Goal: Task Accomplishment & Management: Complete application form

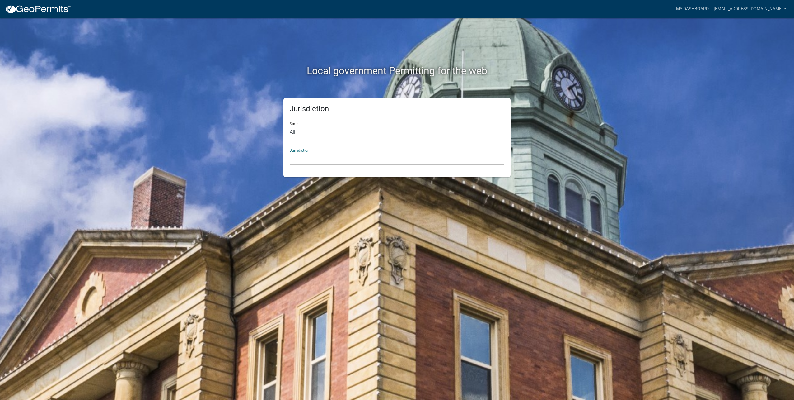
click at [313, 155] on select "[GEOGRAPHIC_DATA], [US_STATE] [GEOGRAPHIC_DATA], [US_STATE][PERSON_NAME][GEOGRA…" at bounding box center [397, 158] width 215 height 13
click at [306, 127] on select "All [US_STATE] [US_STATE] [US_STATE] [US_STATE] [US_STATE] [US_STATE] [US_STATE…" at bounding box center [397, 132] width 215 height 13
select select "[US_STATE]"
click at [290, 126] on select "All [US_STATE] [US_STATE] [US_STATE] [US_STATE] [US_STATE] [US_STATE] [US_STATE…" at bounding box center [397, 132] width 215 height 13
click at [311, 159] on select "[GEOGRAPHIC_DATA], [US_STATE] [GEOGRAPHIC_DATA], [US_STATE] [GEOGRAPHIC_DATA], …" at bounding box center [397, 158] width 215 height 13
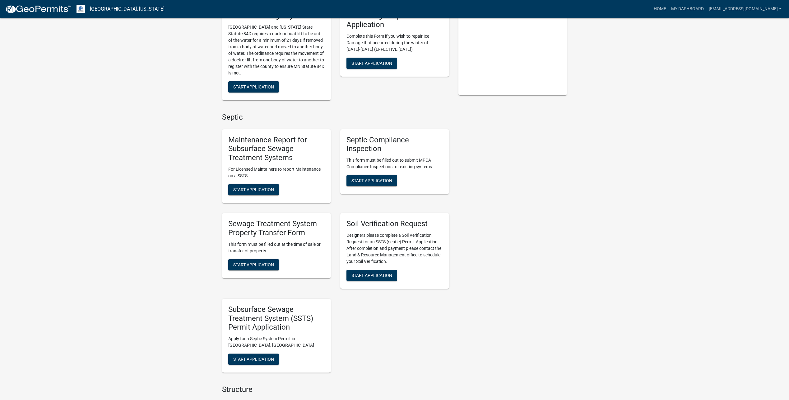
scroll to position [171, 0]
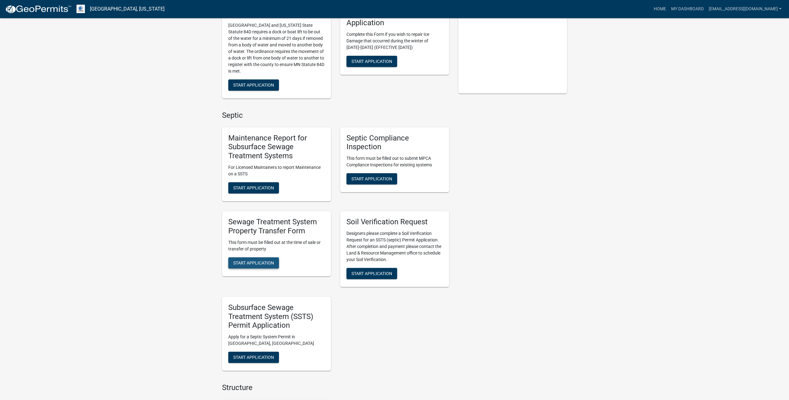
click at [269, 257] on button "Start Application" at bounding box center [253, 262] width 51 height 11
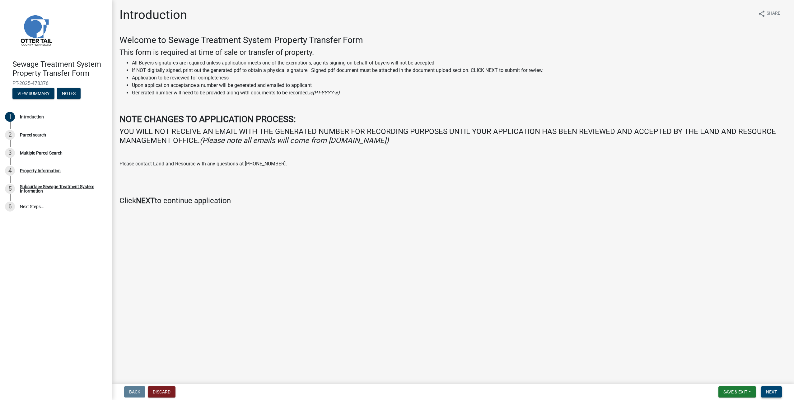
click at [774, 391] on span "Next" at bounding box center [771, 391] width 11 height 5
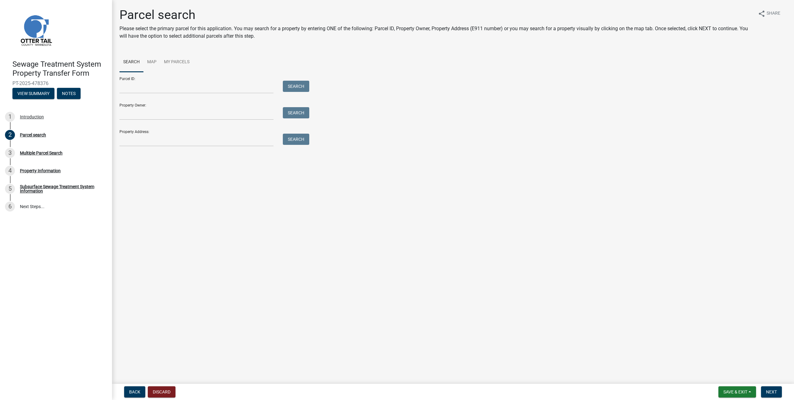
click at [192, 80] on div "Parcel ID: Search" at bounding box center [212, 82] width 187 height 21
click at [194, 87] on input "Parcel ID:" at bounding box center [196, 87] width 154 height 13
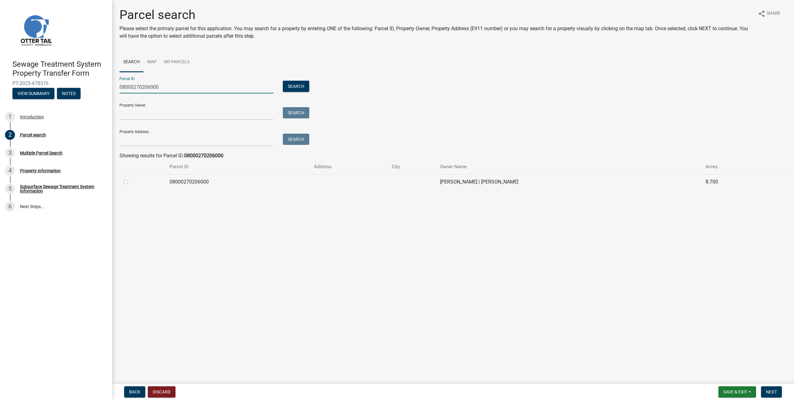
type input "08000270206000"
click at [131, 178] on label at bounding box center [131, 178] width 0 height 0
click at [131, 181] on input "radio" at bounding box center [133, 180] width 4 height 4
radio input "true"
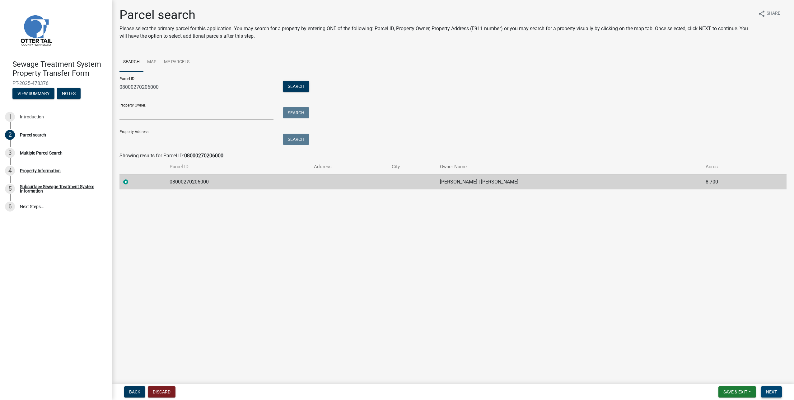
click at [775, 390] on span "Next" at bounding box center [771, 391] width 11 height 5
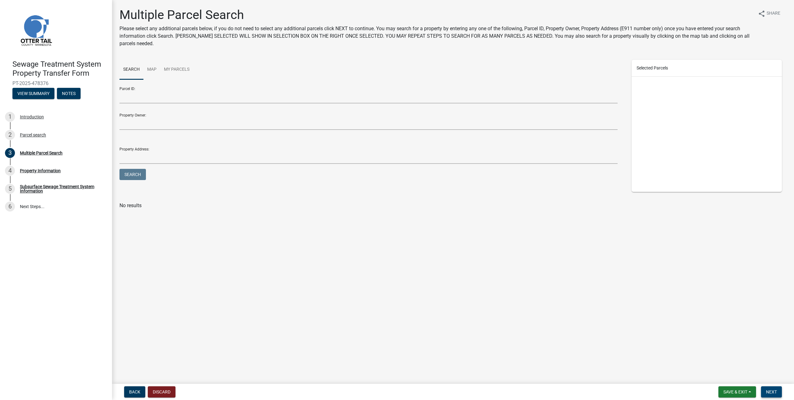
click at [771, 390] on span "Next" at bounding box center [771, 391] width 11 height 5
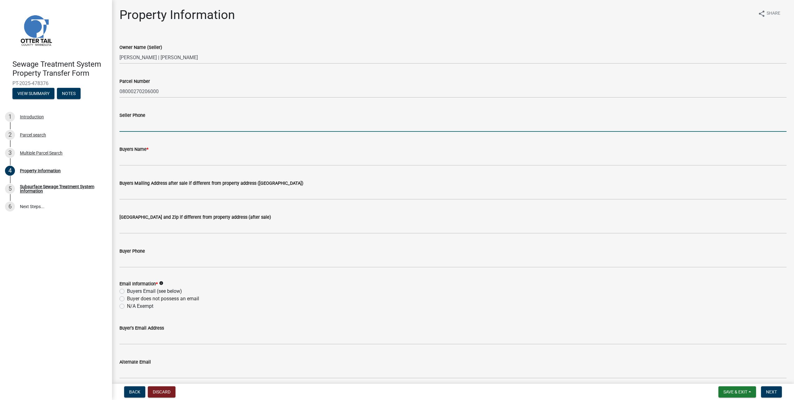
click at [227, 125] on input "Seller Phone" at bounding box center [452, 125] width 667 height 13
type input "2182349428"
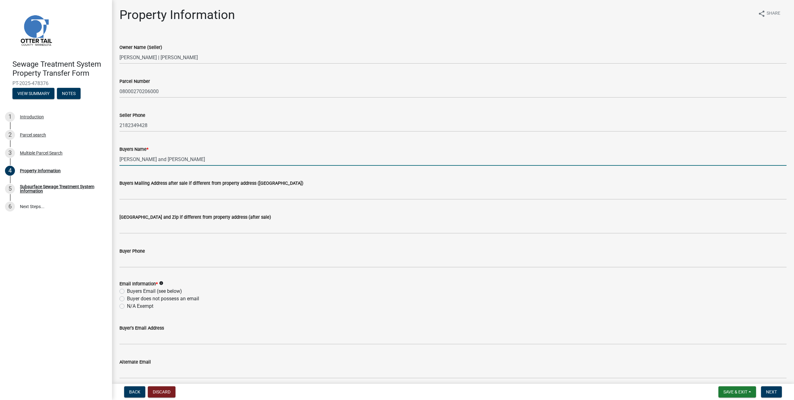
type input "[PERSON_NAME] and [PERSON_NAME]"
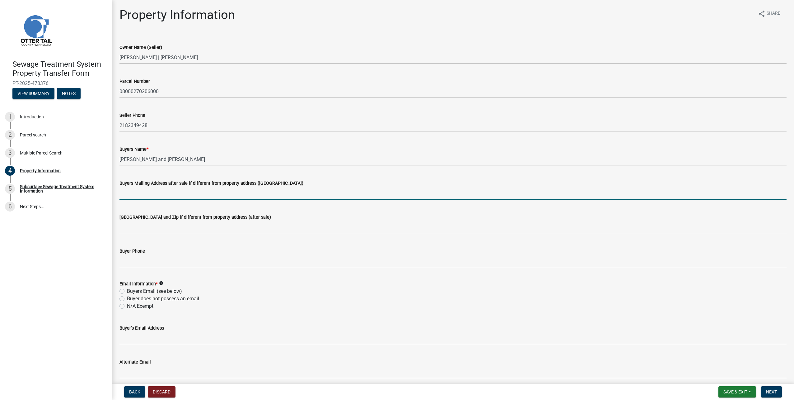
click at [199, 191] on input "Buyers Mailing Address after sale if different from property address ([GEOGRAPH…" at bounding box center [452, 193] width 667 height 13
type input "[STREET_ADDRESS]"
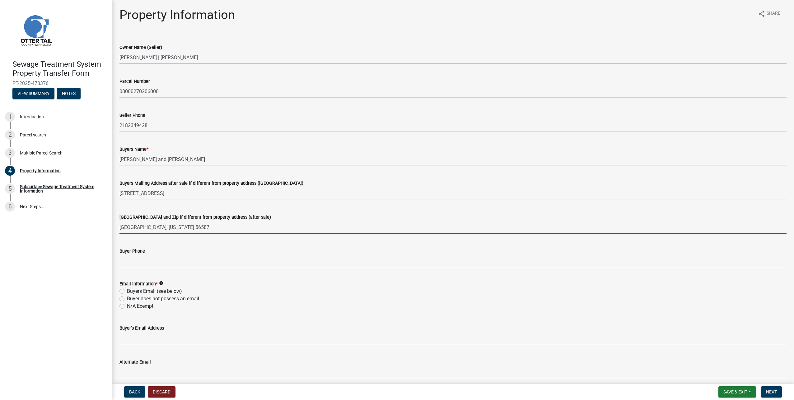
type input "[GEOGRAPHIC_DATA], [US_STATE] 56587"
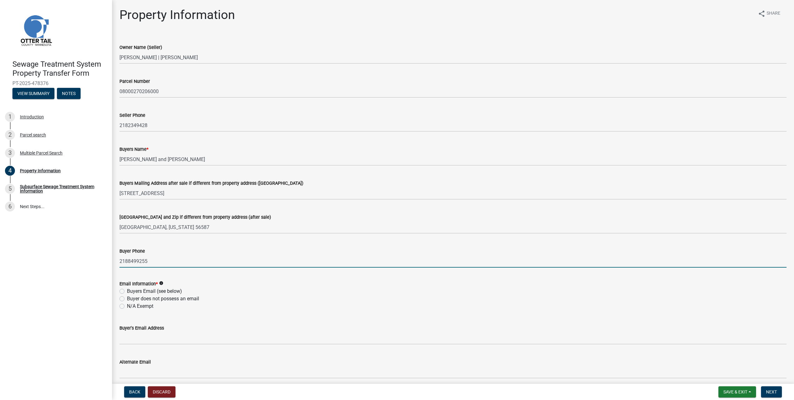
type input "2188499255"
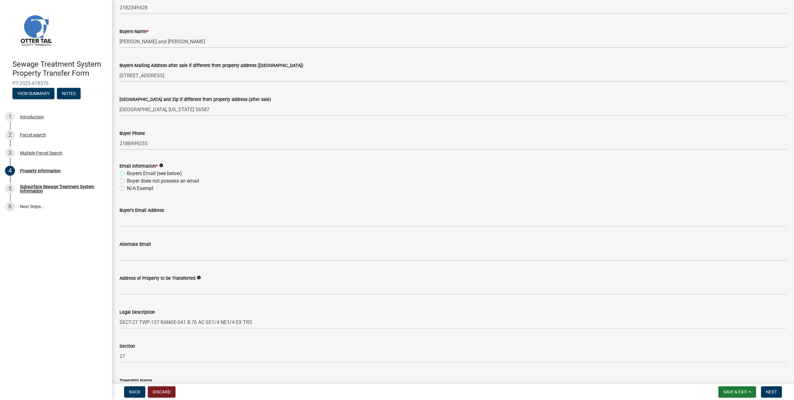
scroll to position [148, 0]
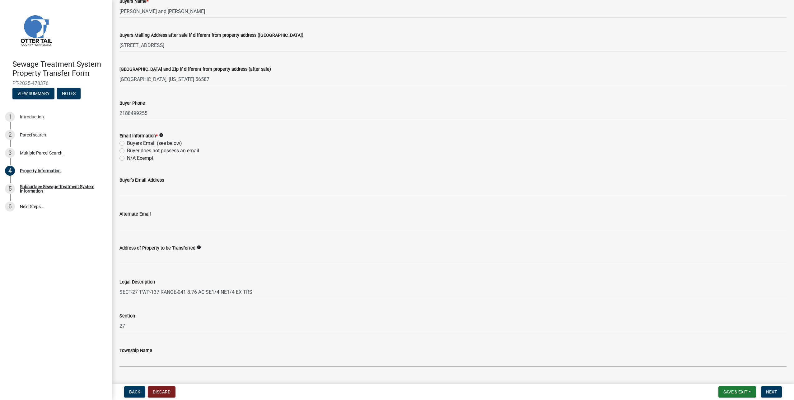
click at [166, 149] on label "Buyer does not possess an email" at bounding box center [163, 150] width 72 height 7
click at [131, 149] on input "Buyer does not possess an email" at bounding box center [129, 149] width 4 height 4
radio input "true"
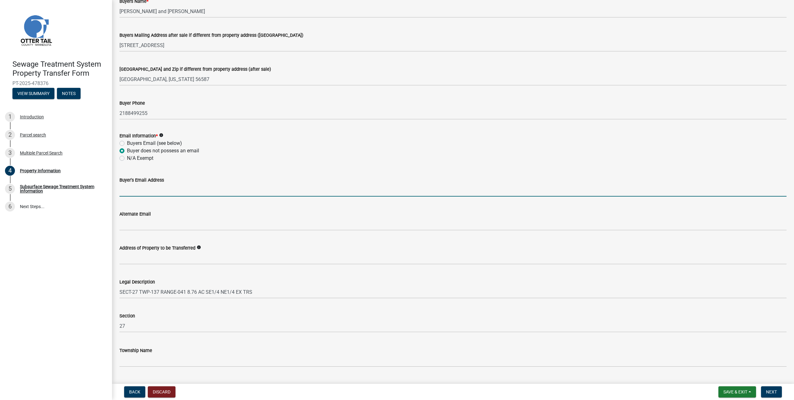
click at [152, 191] on input "Buyer's Email Address" at bounding box center [452, 190] width 667 height 13
type input "[EMAIL_ADDRESS][DOMAIN_NAME]"
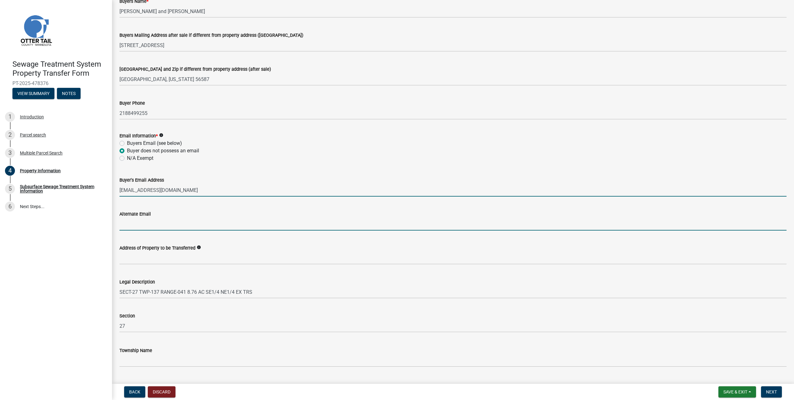
type input "[EMAIL_ADDRESS][DOMAIN_NAME]"
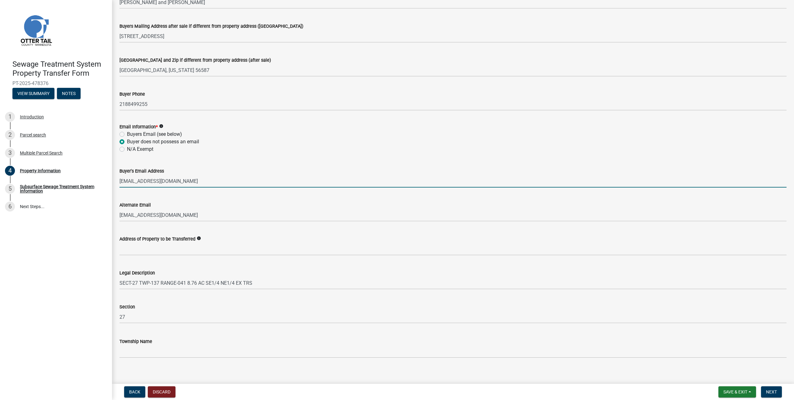
scroll to position [163, 0]
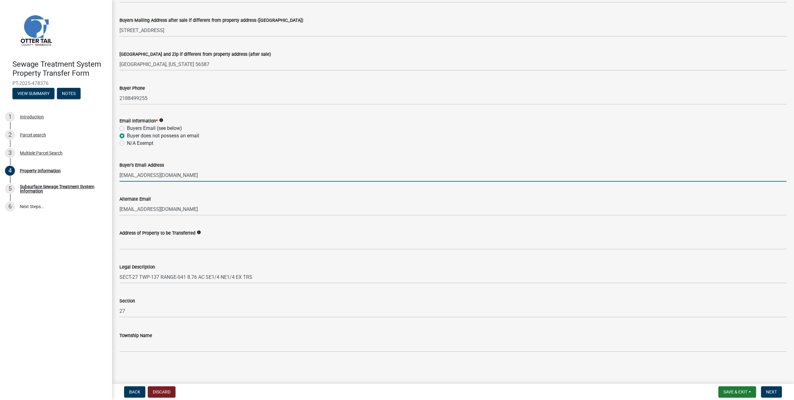
click at [285, 376] on main "Property Information share Share Owner Name (Seller) [PERSON_NAME] | [PERSON_NA…" at bounding box center [453, 190] width 682 height 381
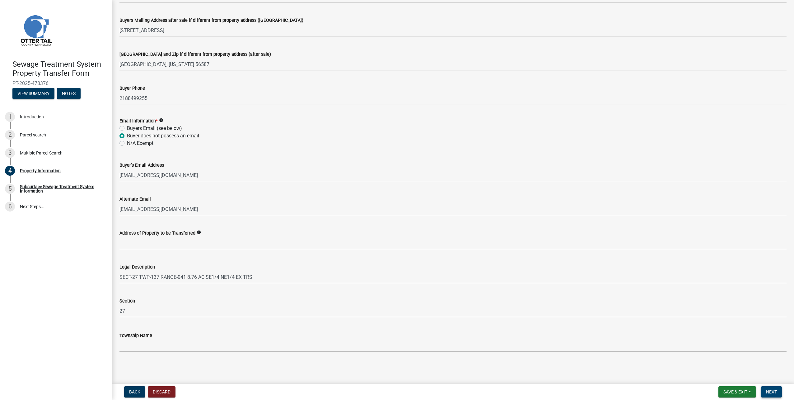
click at [779, 390] on button "Next" at bounding box center [771, 391] width 21 height 11
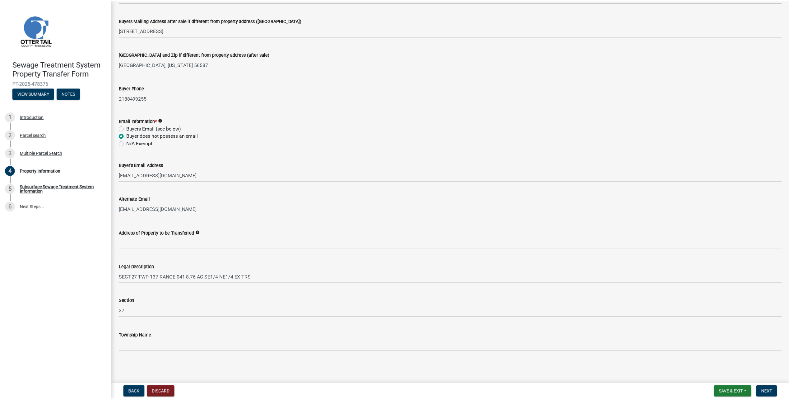
scroll to position [0, 0]
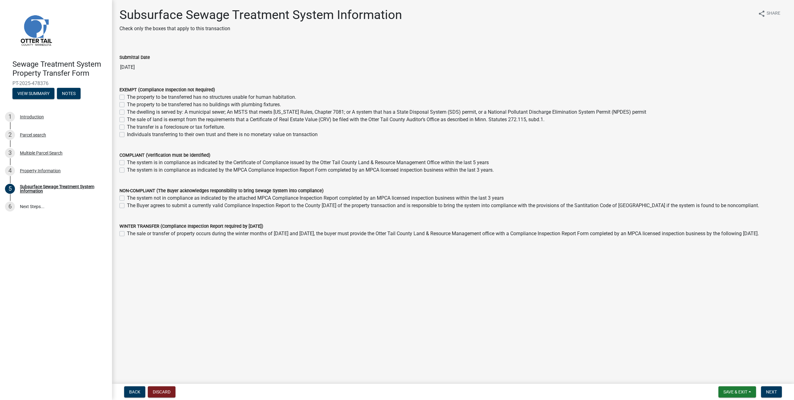
click at [196, 96] on label "The property to be transferred has no structures usable for human habitation." at bounding box center [211, 96] width 169 height 7
click at [131, 96] on input "The property to be transferred has no structures usable for human habitation." at bounding box center [129, 95] width 4 height 4
checkbox input "true"
checkbox input "false"
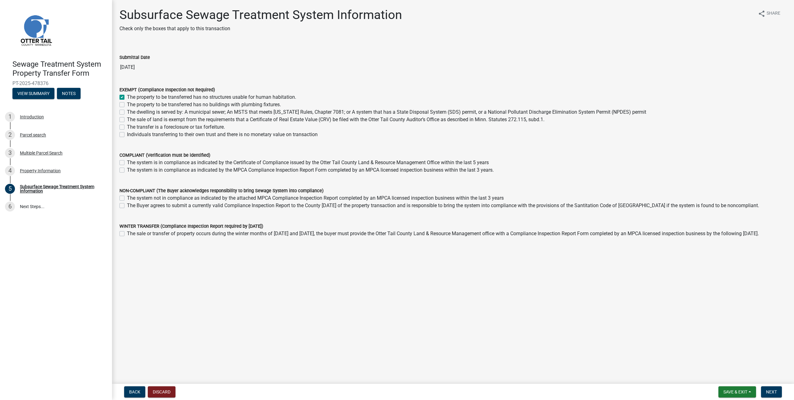
checkbox input "false"
click at [771, 389] on span "Next" at bounding box center [771, 391] width 11 height 5
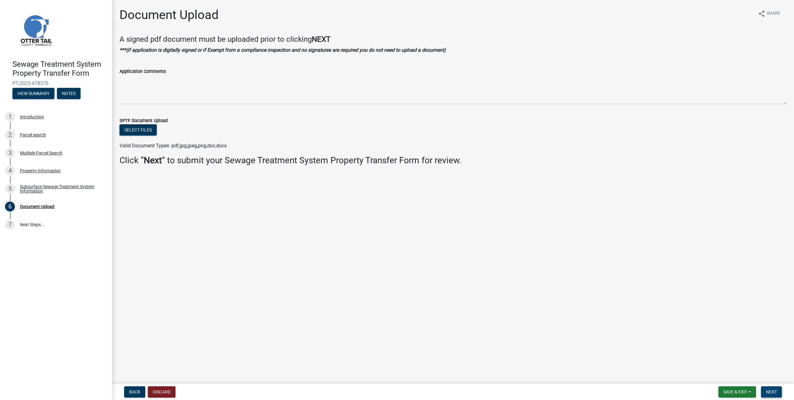
click at [772, 391] on span "Next" at bounding box center [771, 391] width 11 height 5
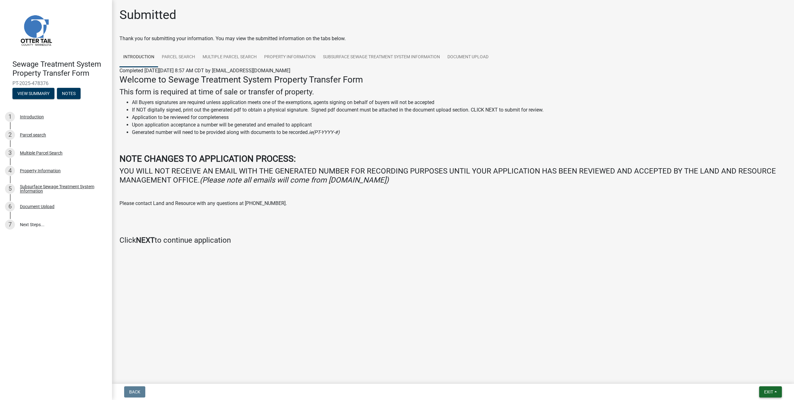
click at [775, 391] on button "Exit" at bounding box center [770, 391] width 23 height 11
click at [771, 376] on button "Save & Exit" at bounding box center [757, 375] width 50 height 15
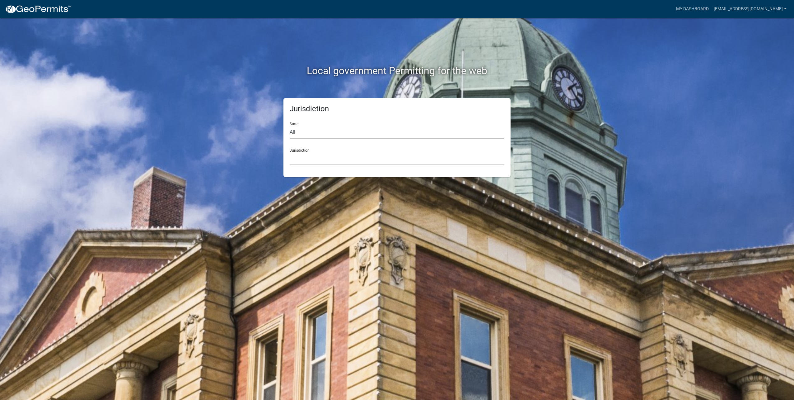
click at [293, 134] on select "All [US_STATE] [US_STATE] [US_STATE] [US_STATE] [US_STATE] [US_STATE] [US_STATE…" at bounding box center [397, 132] width 215 height 13
select select "[US_STATE]"
click at [290, 126] on select "All [US_STATE] [US_STATE] [US_STATE] [US_STATE] [US_STATE] [US_STATE] [US_STATE…" at bounding box center [397, 132] width 215 height 13
click at [307, 158] on select "[GEOGRAPHIC_DATA], [US_STATE] [GEOGRAPHIC_DATA], [US_STATE] [GEOGRAPHIC_DATA], …" at bounding box center [397, 158] width 215 height 13
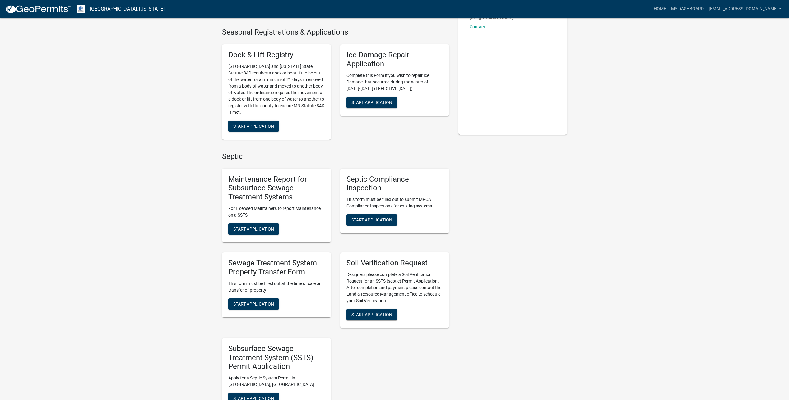
scroll to position [140, 0]
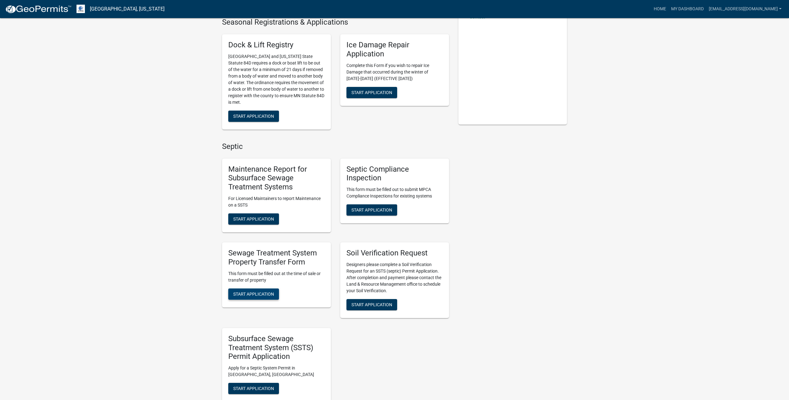
click at [260, 295] on span "Start Application" at bounding box center [253, 293] width 41 height 5
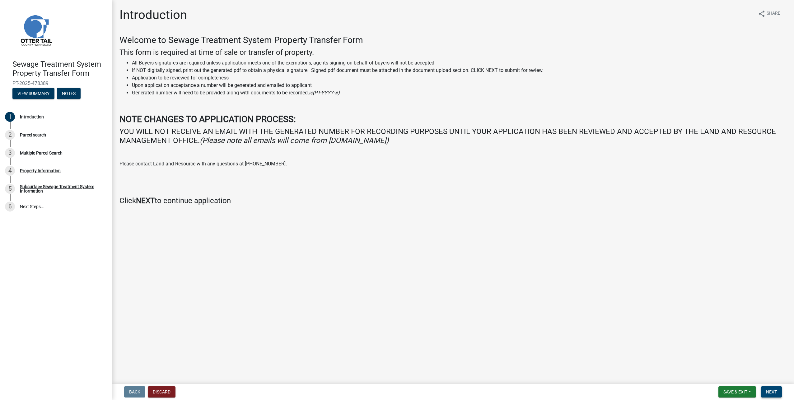
click at [773, 391] on span "Next" at bounding box center [771, 391] width 11 height 5
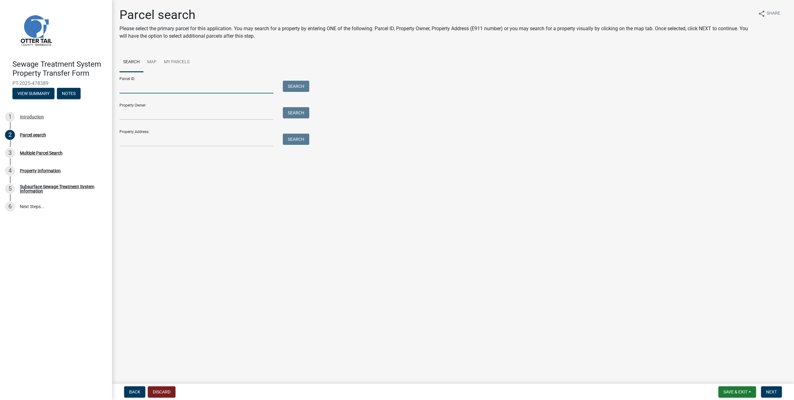
click at [194, 84] on input "Parcel ID:" at bounding box center [196, 87] width 154 height 13
type input "32000990693000"
click at [294, 81] on button "Search" at bounding box center [296, 86] width 26 height 11
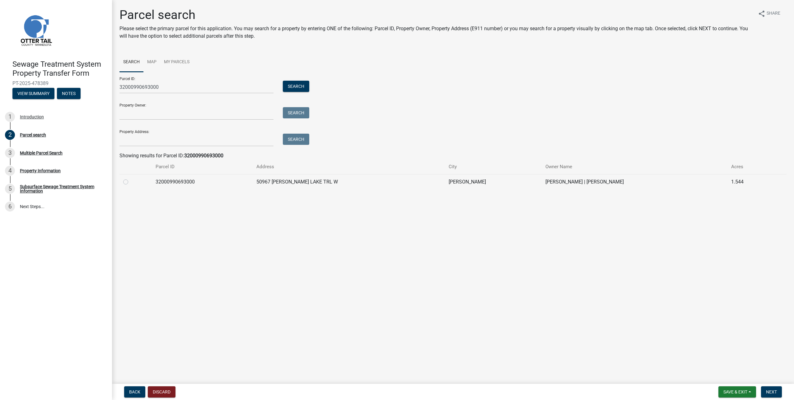
click at [131, 178] on label at bounding box center [131, 178] width 0 height 0
click at [131, 182] on input "radio" at bounding box center [133, 180] width 4 height 4
radio input "true"
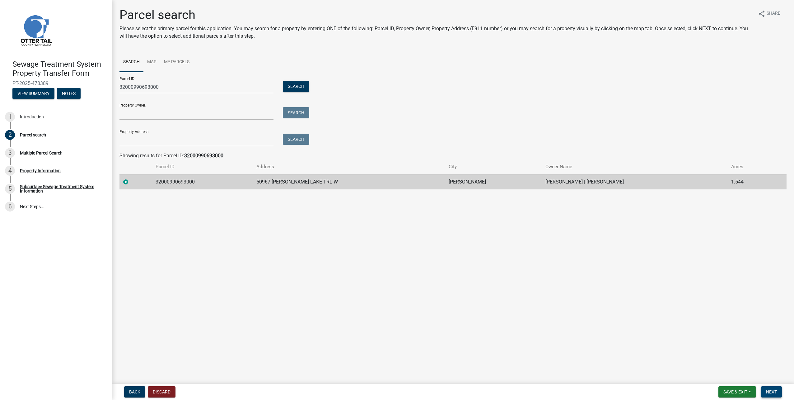
click at [770, 392] on span "Next" at bounding box center [771, 391] width 11 height 5
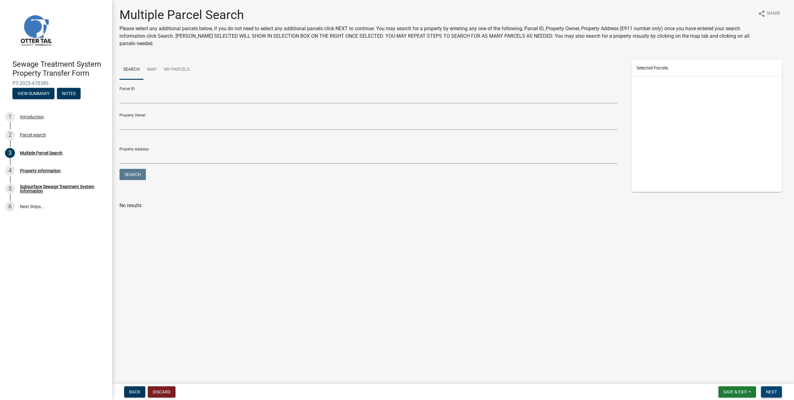
click at [776, 395] on button "Next" at bounding box center [771, 391] width 21 height 11
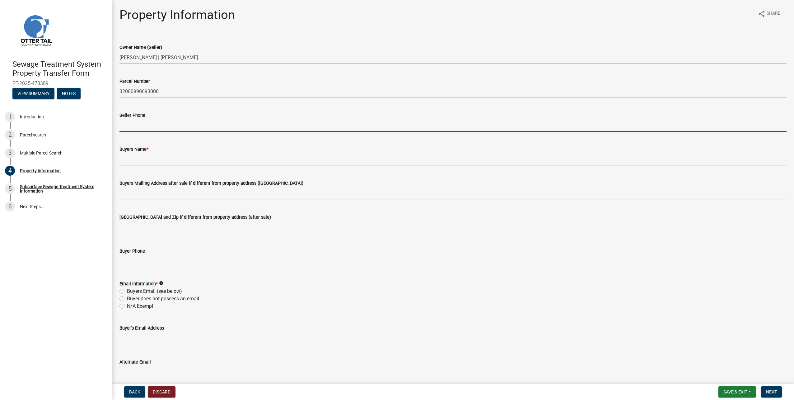
click at [183, 127] on input "Seller Phone" at bounding box center [452, 125] width 667 height 13
type input "7014127113"
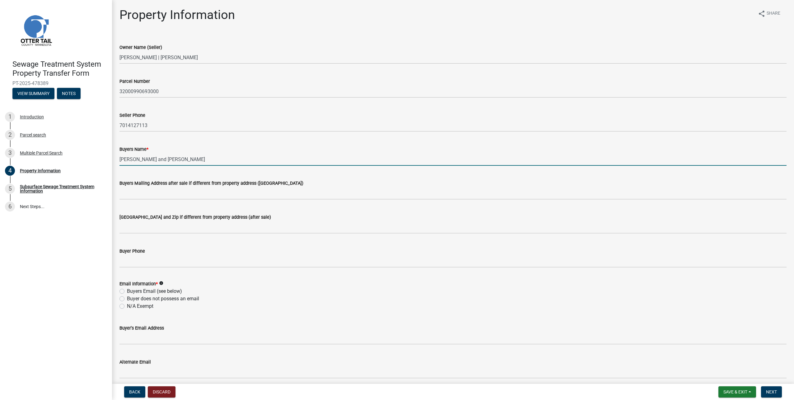
type input "Gary Dutton and Pamela Dutton"
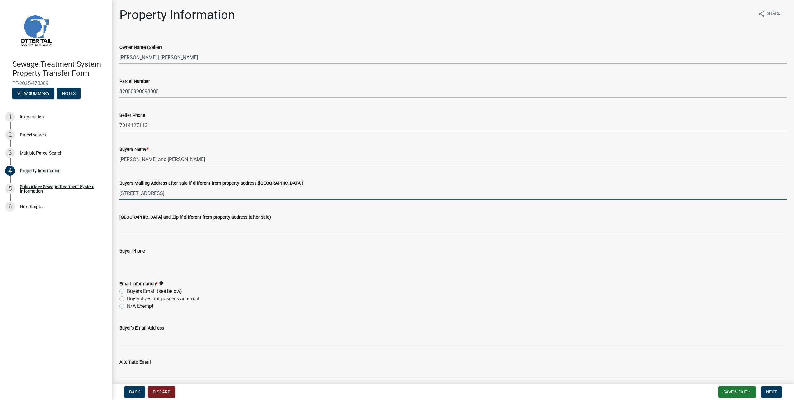
type input "10028 S 170th Circle"
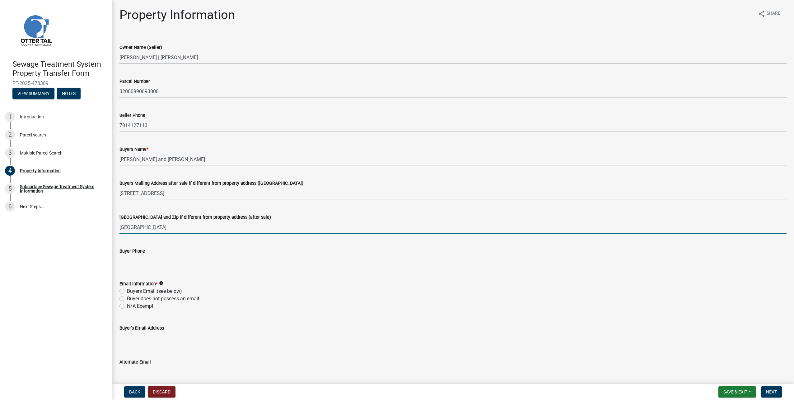
type input "Omaha, NE 638136"
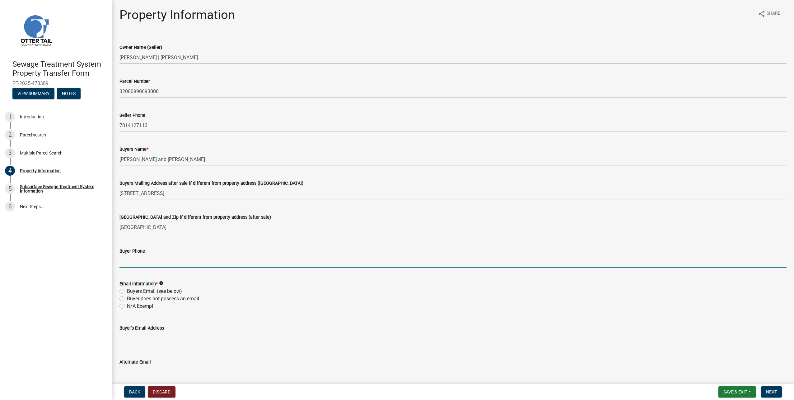
click at [158, 259] on input "Buyer Phone" at bounding box center [452, 261] width 667 height 13
type input "4029266281"
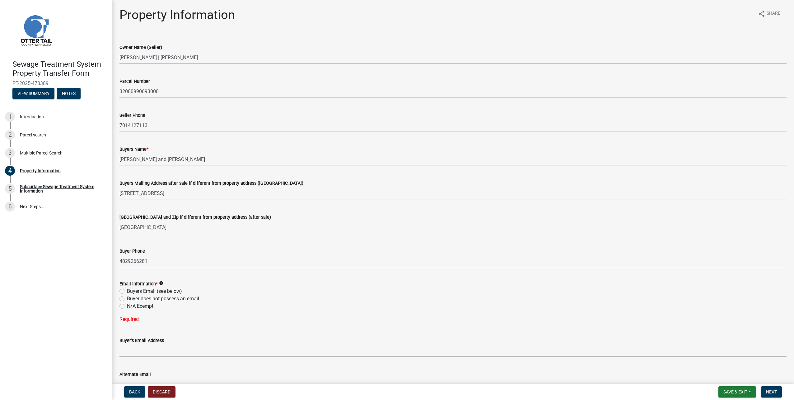
click at [157, 300] on label "Buyer does not possess an email" at bounding box center [163, 298] width 72 height 7
click at [131, 299] on input "Buyer does not possess an email" at bounding box center [129, 297] width 4 height 4
radio input "true"
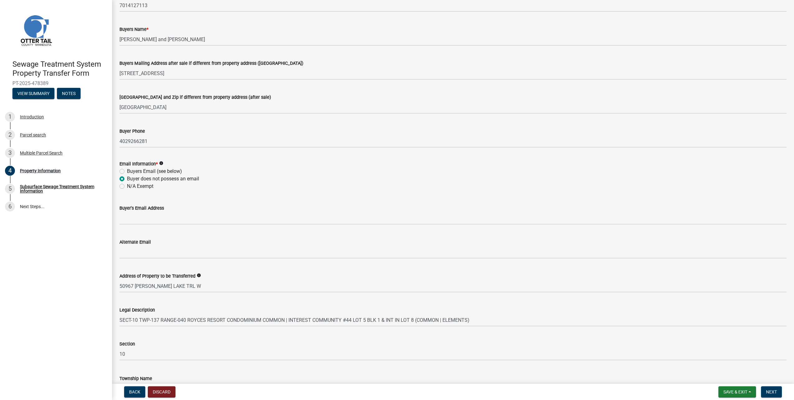
scroll to position [140, 0]
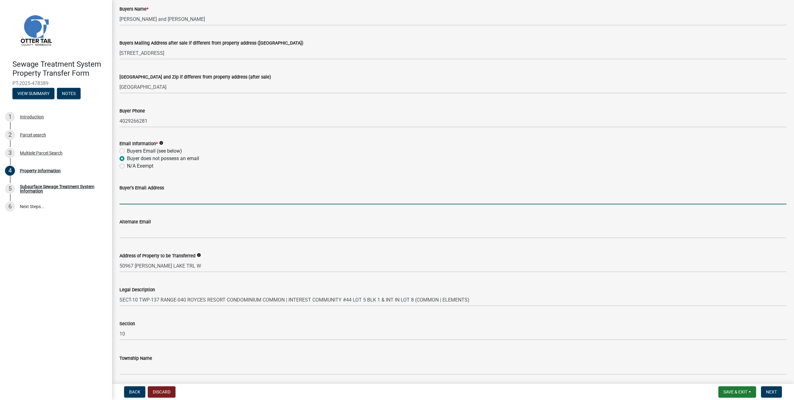
click at [157, 197] on input "Buyer's Email Address" at bounding box center [452, 197] width 667 height 13
type input "[EMAIL_ADDRESS][DOMAIN_NAME]"
click at [775, 394] on span "Next" at bounding box center [771, 391] width 11 height 5
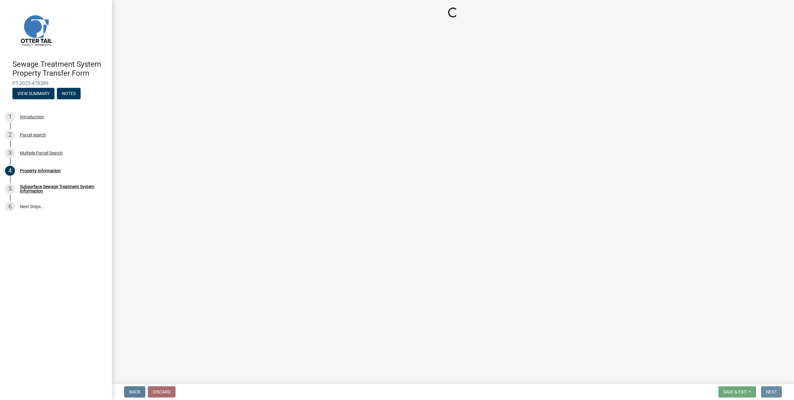
scroll to position [0, 0]
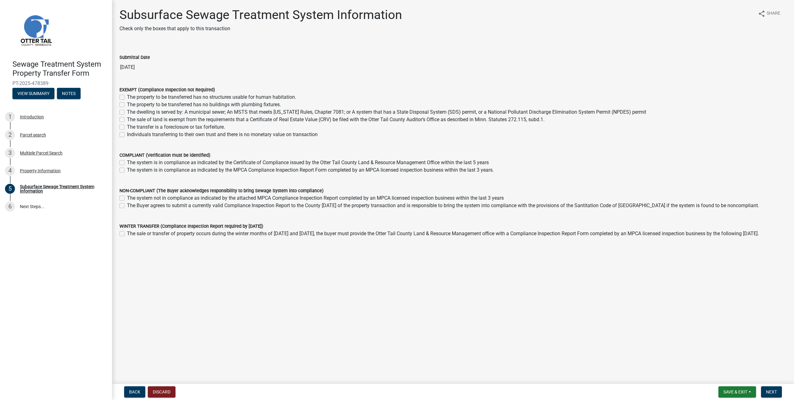
click at [234, 161] on label "The system is in compliance as indicated by the Certificate of Compliance issue…" at bounding box center [308, 162] width 362 height 7
click at [131, 161] on input "The system is in compliance as indicated by the Certificate of Compliance issue…" at bounding box center [129, 161] width 4 height 4
checkbox input "true"
checkbox input "false"
click at [770, 389] on span "Next" at bounding box center [771, 391] width 11 height 5
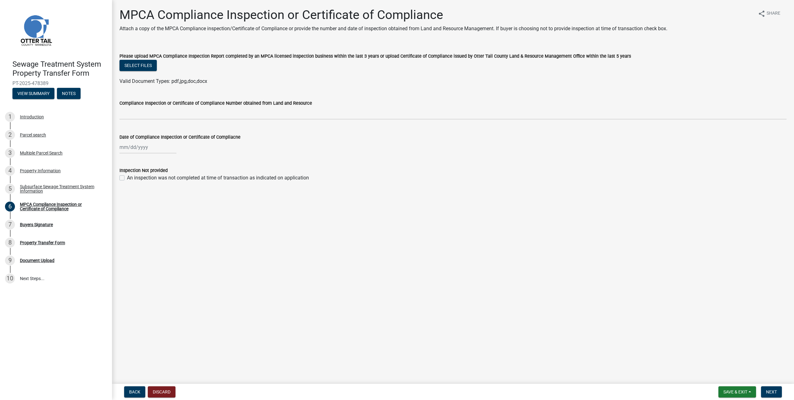
click at [123, 148] on div at bounding box center [147, 147] width 57 height 13
select select "9"
select select "2025"
click at [195, 127] on div "Date of Compliance Inspection or Certificate of Compliacne Jan Feb Mar Apr May …" at bounding box center [452, 138] width 667 height 29
click at [773, 393] on span "Next" at bounding box center [771, 391] width 11 height 5
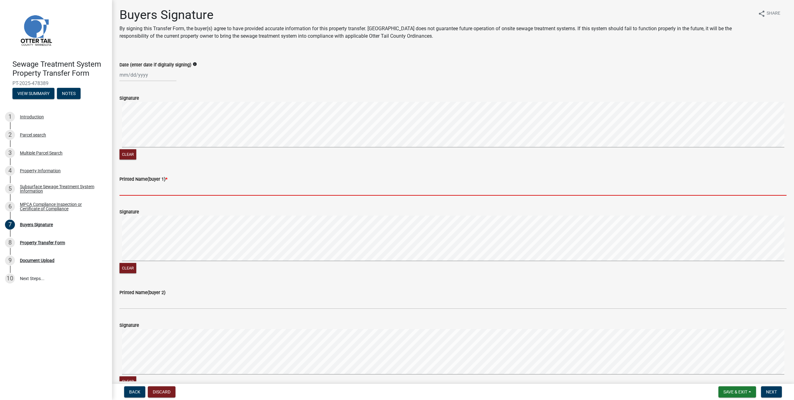
click at [171, 189] on input "Printed Name(buyer 1) *" at bounding box center [452, 189] width 667 height 13
type input "Allie Suedel"
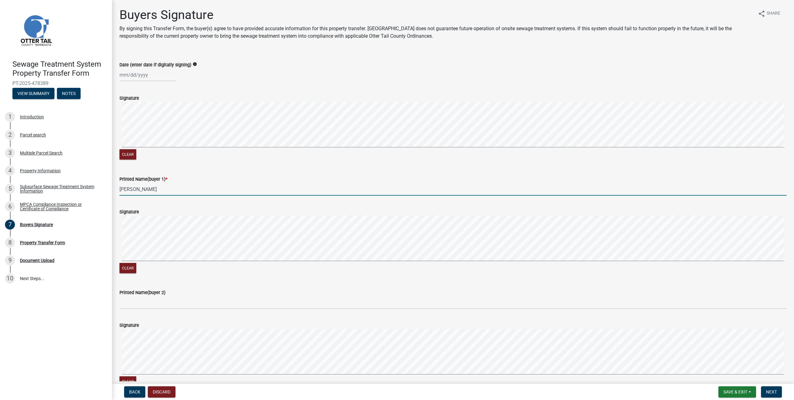
select select "9"
select select "2025"
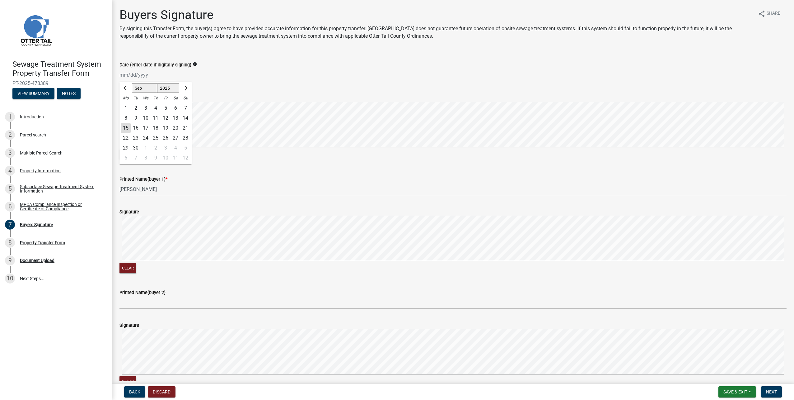
click at [129, 128] on div "15" at bounding box center [126, 128] width 10 height 10
type input "[DATE]"
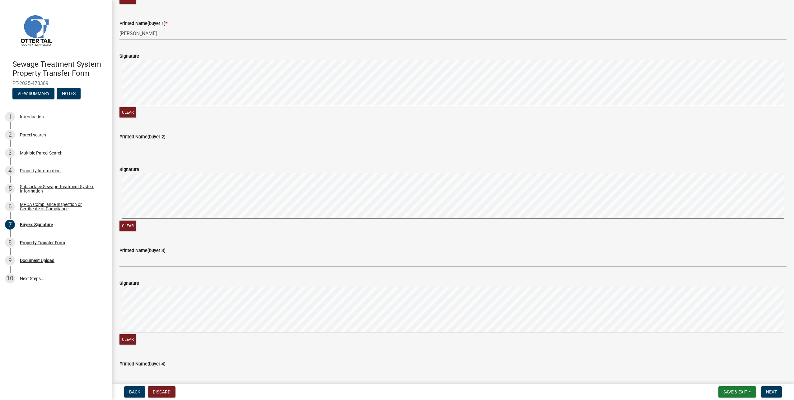
scroll to position [233, 0]
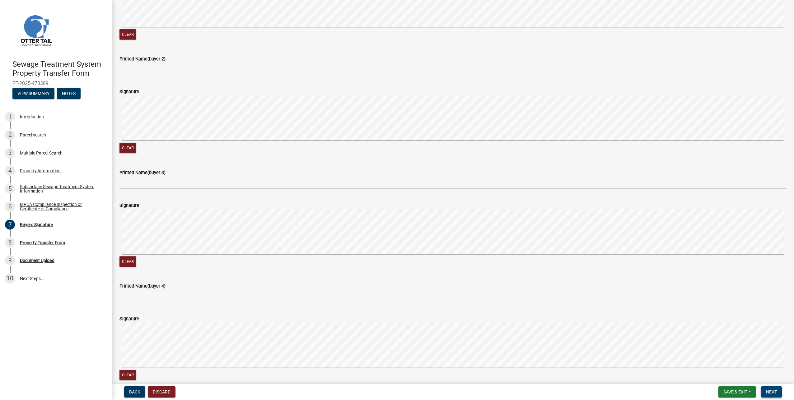
click at [770, 392] on span "Next" at bounding box center [771, 391] width 11 height 5
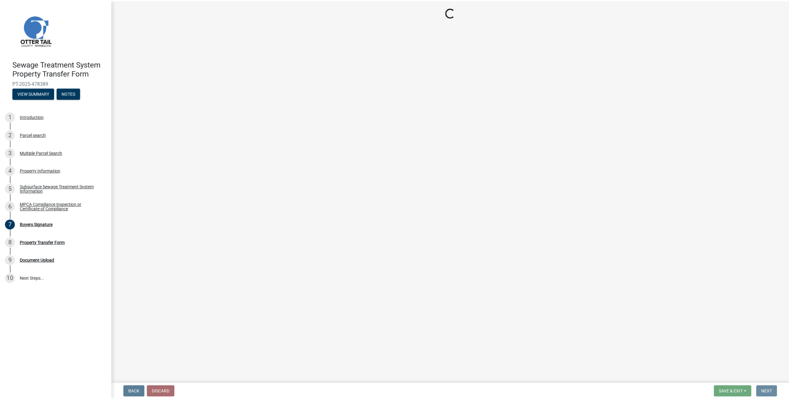
scroll to position [0, 0]
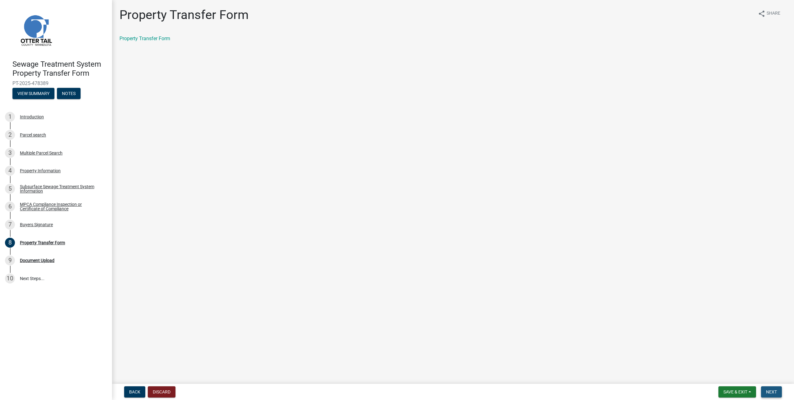
click at [773, 395] on button "Next" at bounding box center [771, 391] width 21 height 11
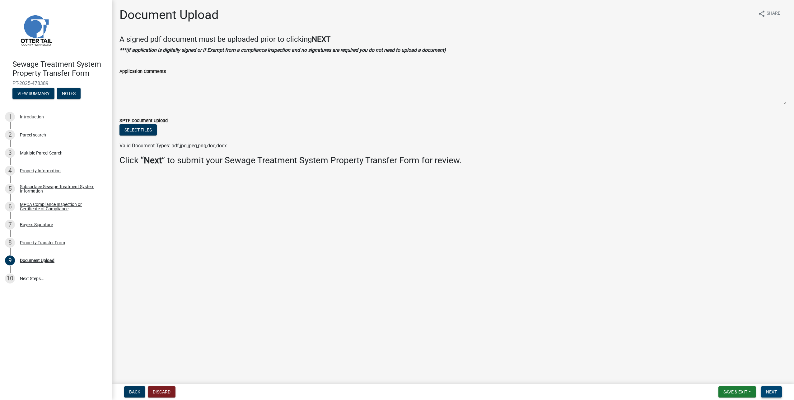
click at [777, 393] on span "Next" at bounding box center [771, 391] width 11 height 5
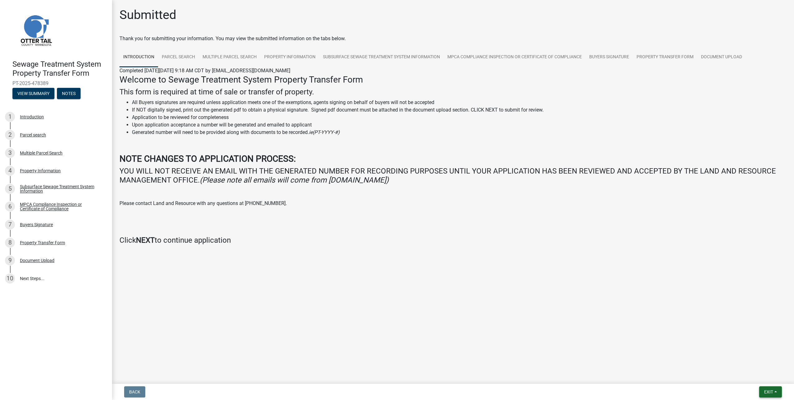
click at [769, 390] on span "Exit" at bounding box center [768, 391] width 9 height 5
click at [755, 378] on button "Save & Exit" at bounding box center [757, 375] width 50 height 15
